Goal: Task Accomplishment & Management: Manage account settings

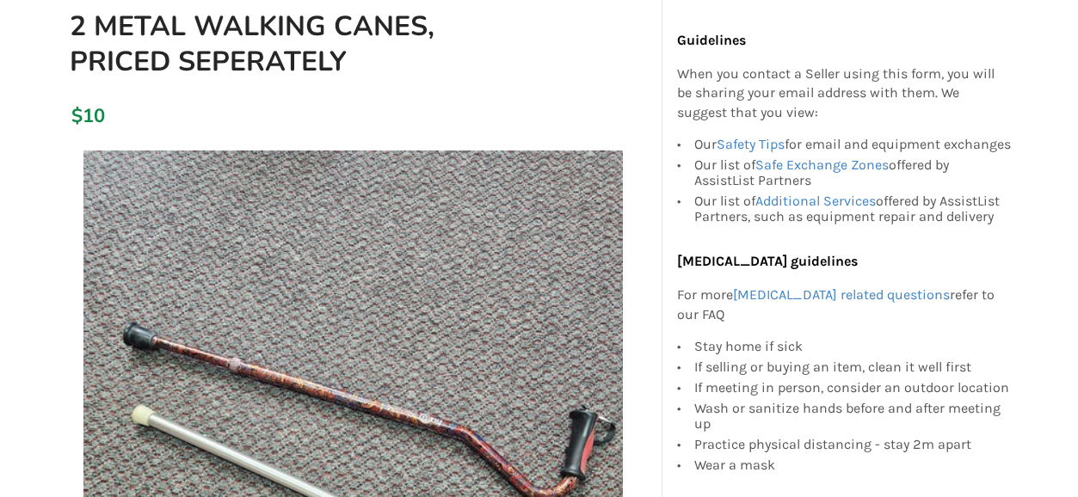
scroll to position [172, 0]
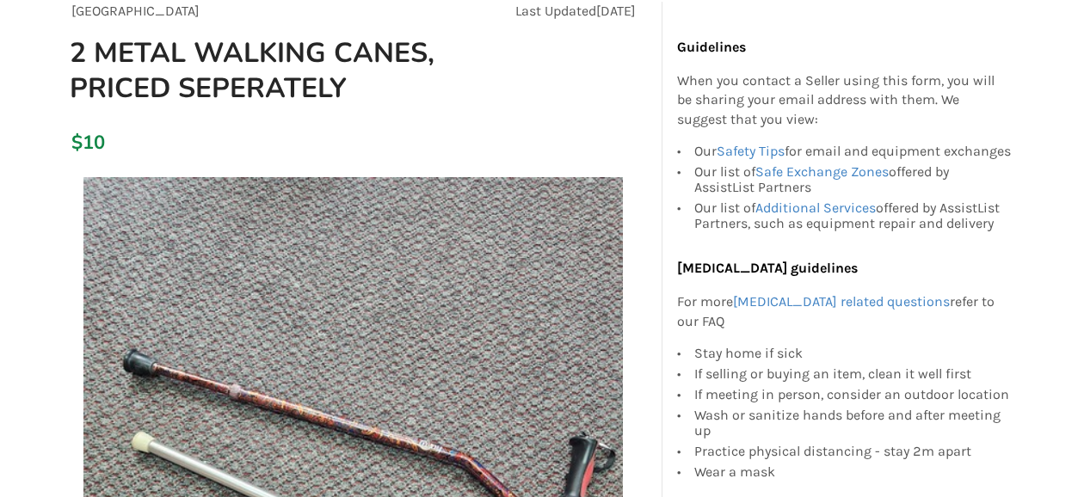
drag, startPoint x: 95, startPoint y: 141, endPoint x: 433, endPoint y: 116, distance: 338.9
click at [433, 116] on div "Abbotsford Last Updated [DATE] 2 METAL WALKING CANES, PRICED SEPERATELY" at bounding box center [353, 61] width 591 height 118
click at [81, 140] on div "$10" at bounding box center [75, 143] width 9 height 24
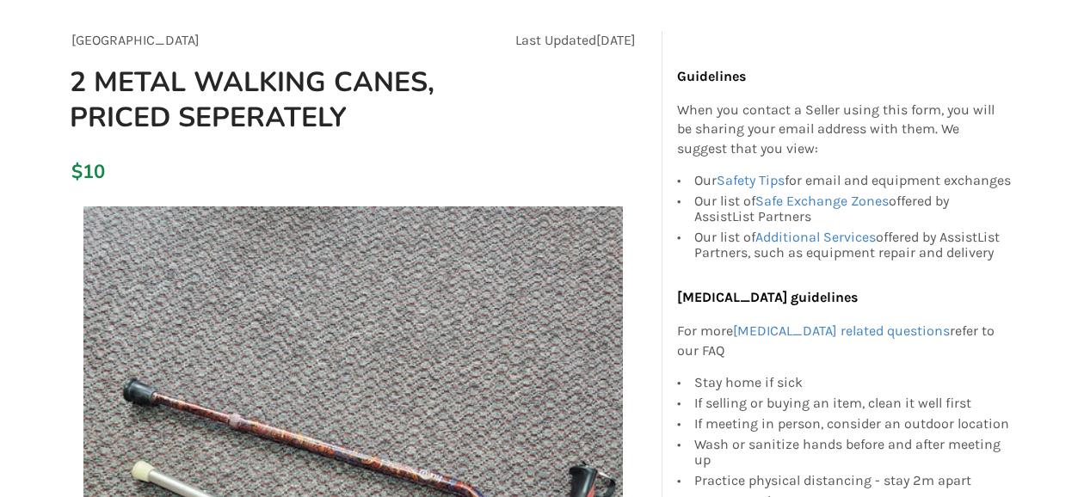
scroll to position [0, 0]
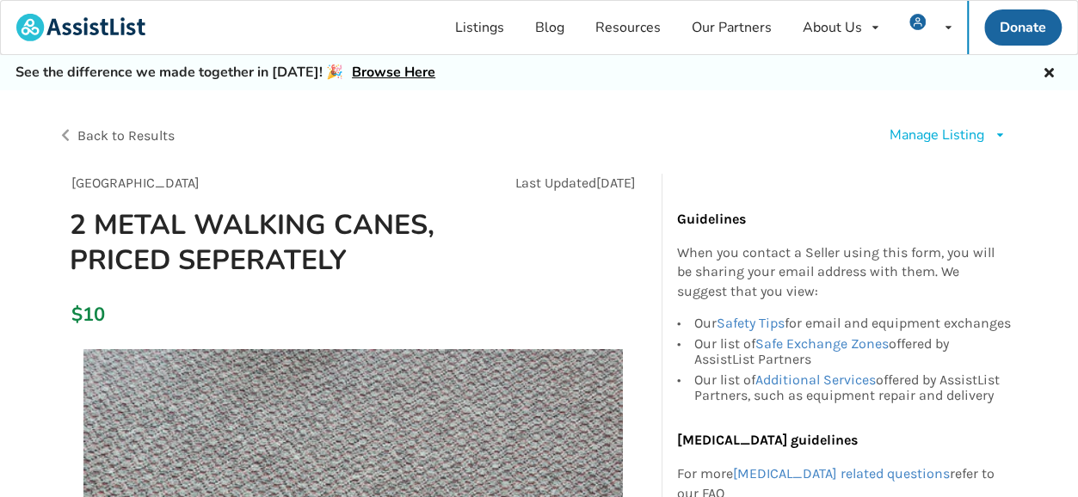
click at [917, 134] on div "Manage Listing" at bounding box center [935, 136] width 95 height 20
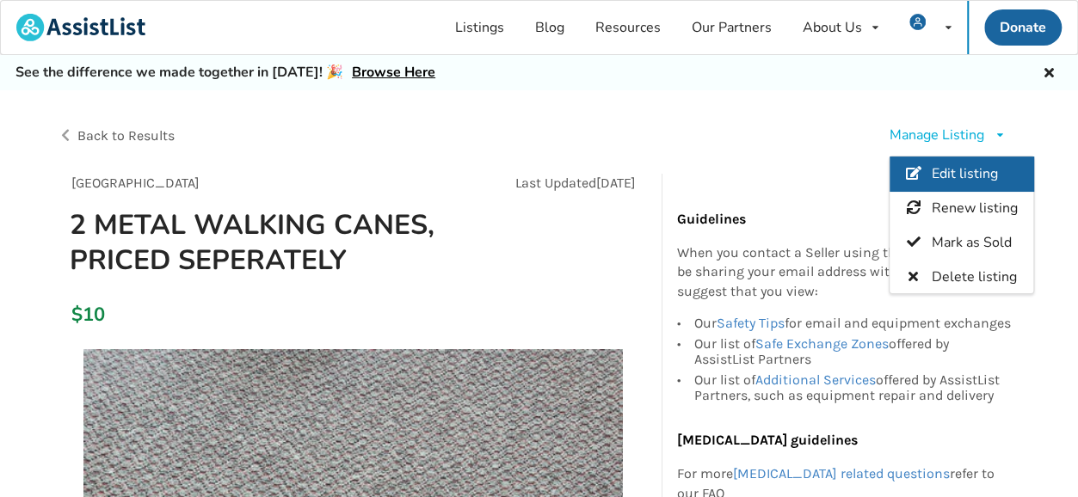
click at [962, 175] on span "Edit listing" at bounding box center [964, 173] width 66 height 19
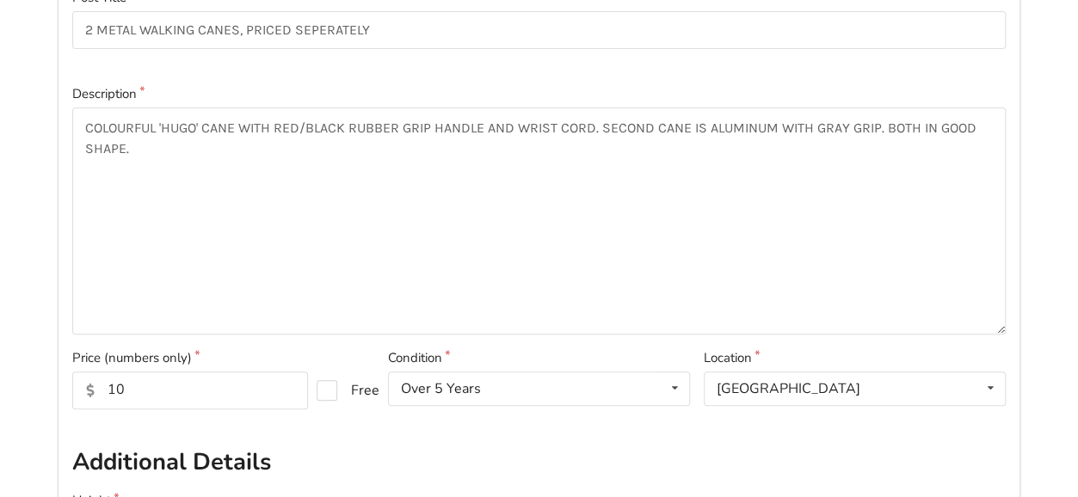
scroll to position [258, 0]
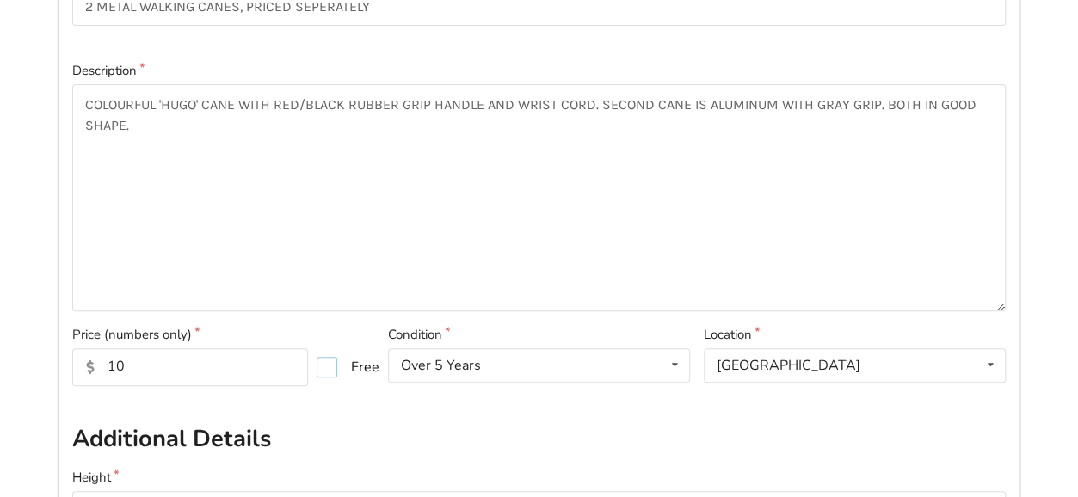
click at [332, 367] on label "Free" at bounding box center [340, 367] width 49 height 21
checkbox input "true"
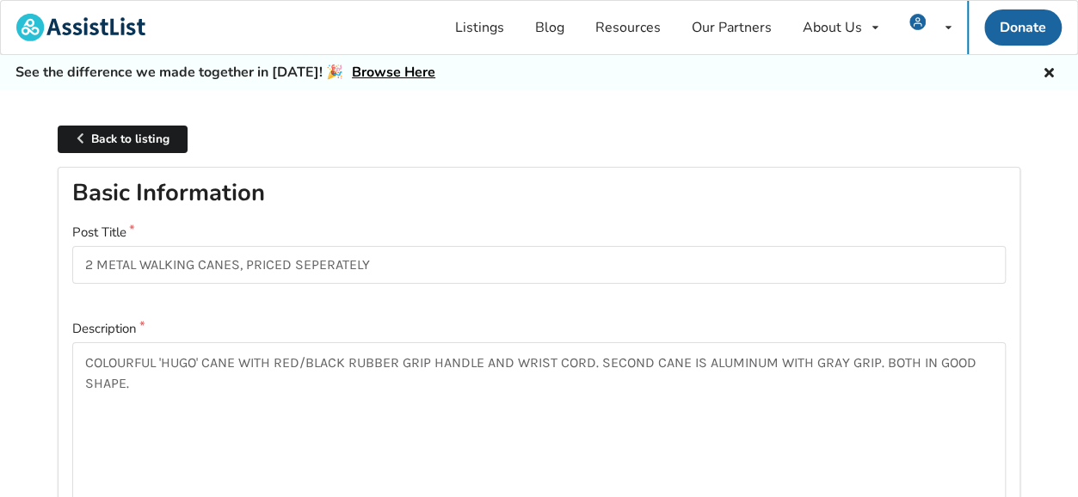
scroll to position [0, 0]
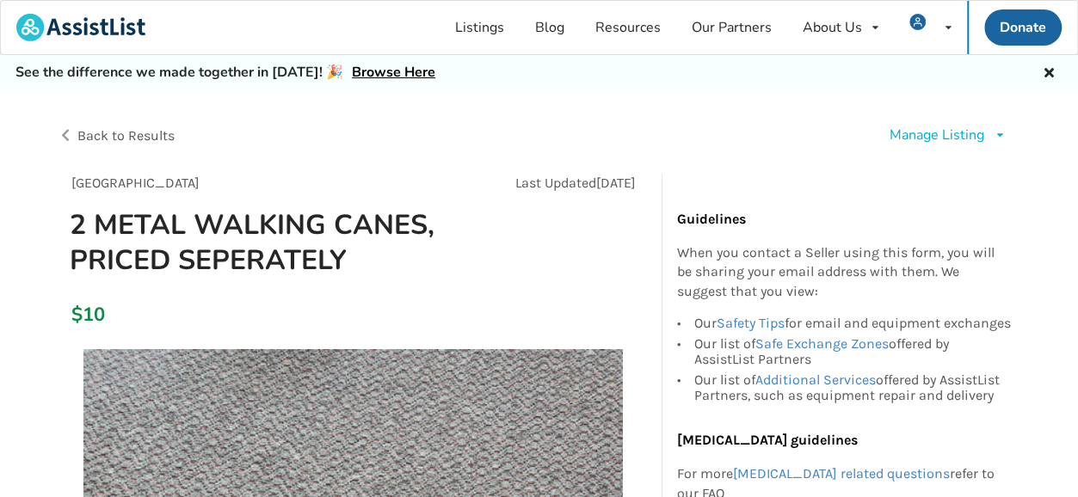
click at [915, 135] on div "Manage Listing" at bounding box center [935, 136] width 95 height 20
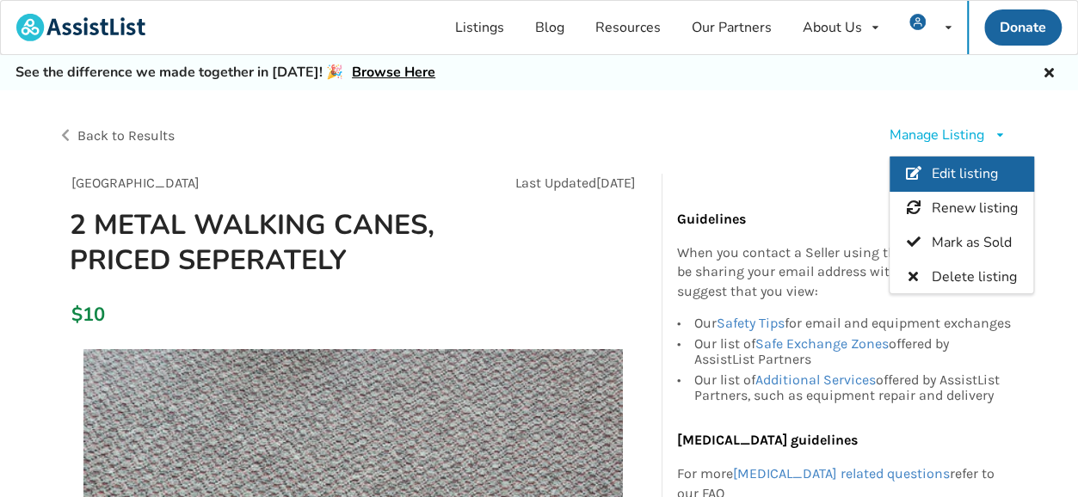
click at [939, 165] on span "Edit listing" at bounding box center [964, 173] width 66 height 19
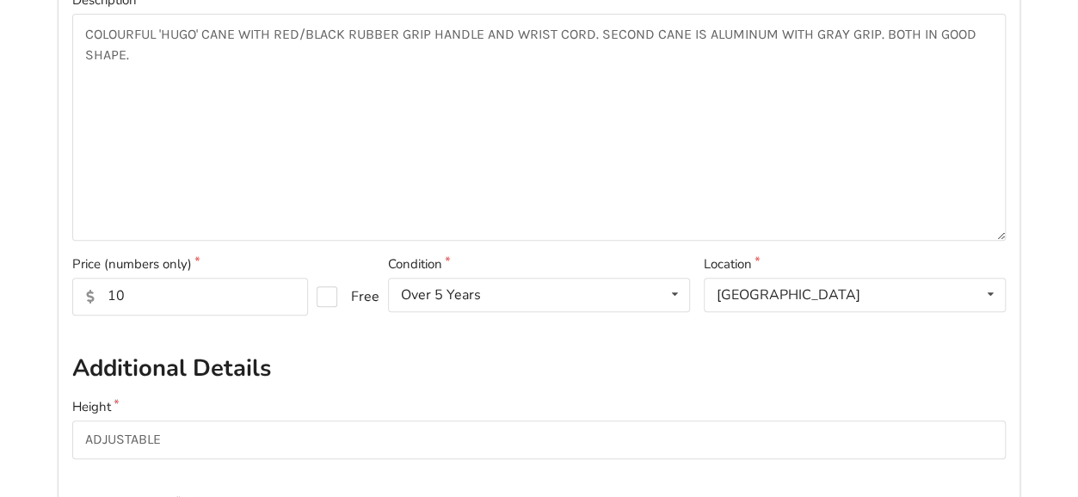
scroll to position [344, 0]
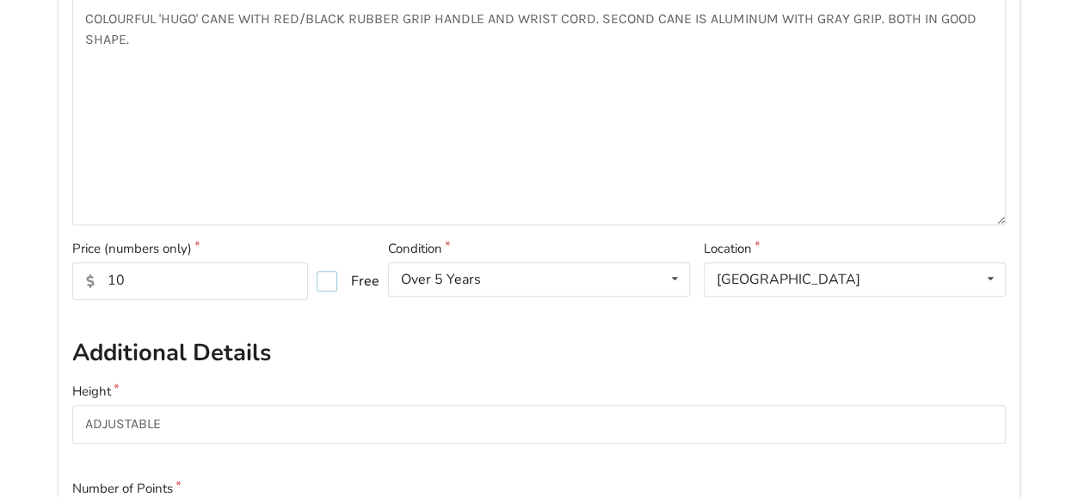
click at [330, 283] on label "Free" at bounding box center [340, 281] width 49 height 21
checkbox input "true"
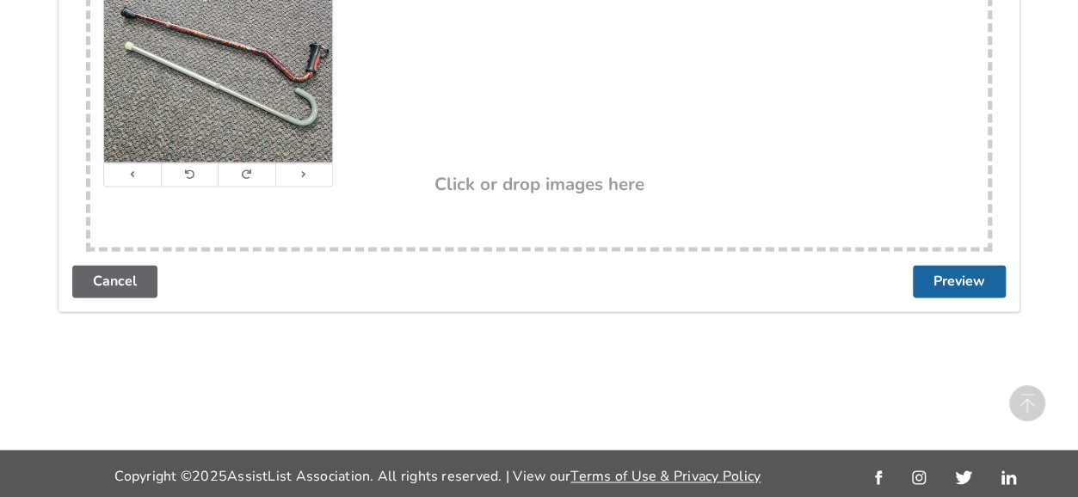
scroll to position [1120, 0]
click at [968, 278] on button "Preview" at bounding box center [959, 280] width 93 height 33
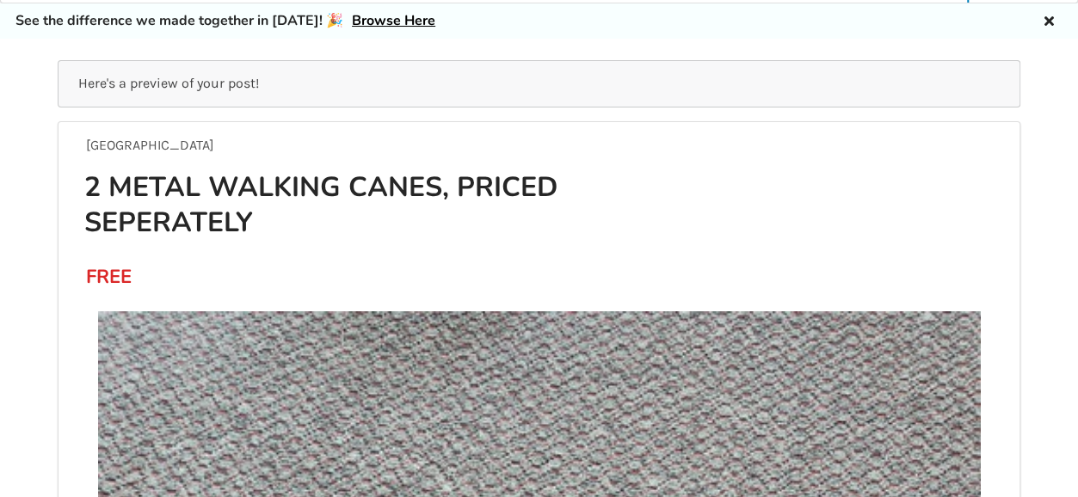
scroll to position [0, 0]
